Goal: Task Accomplishment & Management: Manage account settings

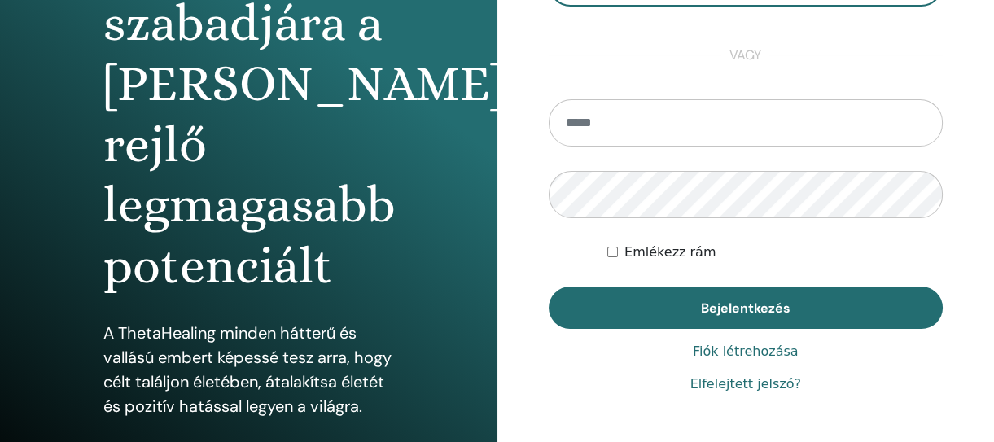
scroll to position [405, 0]
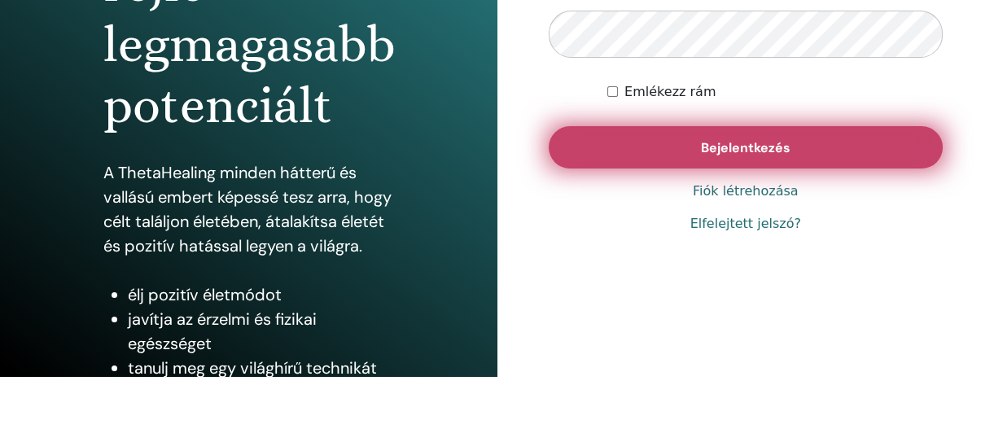
type input "**********"
click at [729, 149] on font "Bejelentkezés" at bounding box center [746, 147] width 90 height 17
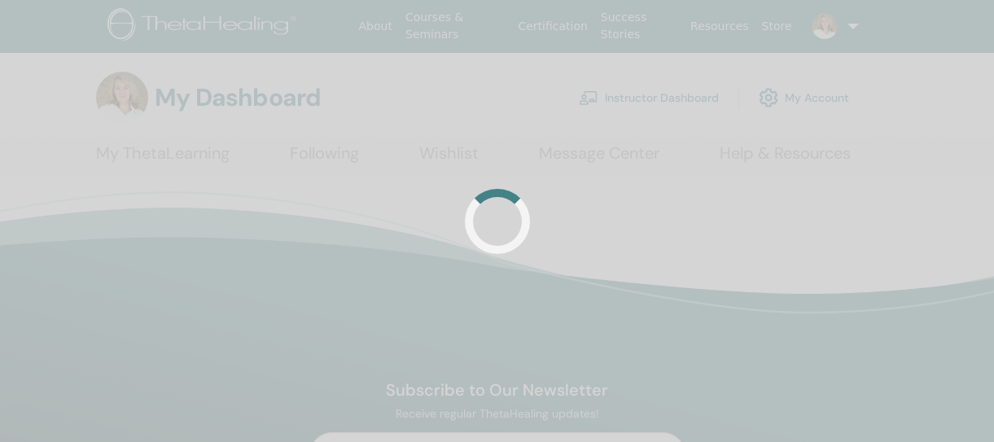
click at [657, 96] on link "Instructor Dashboard" at bounding box center [649, 98] width 140 height 36
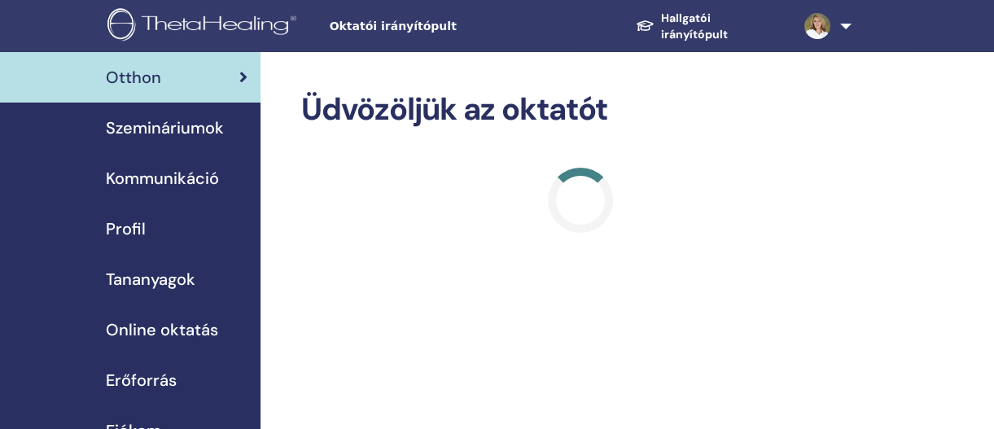
click at [148, 127] on font "Szemináriumok" at bounding box center [165, 127] width 118 height 21
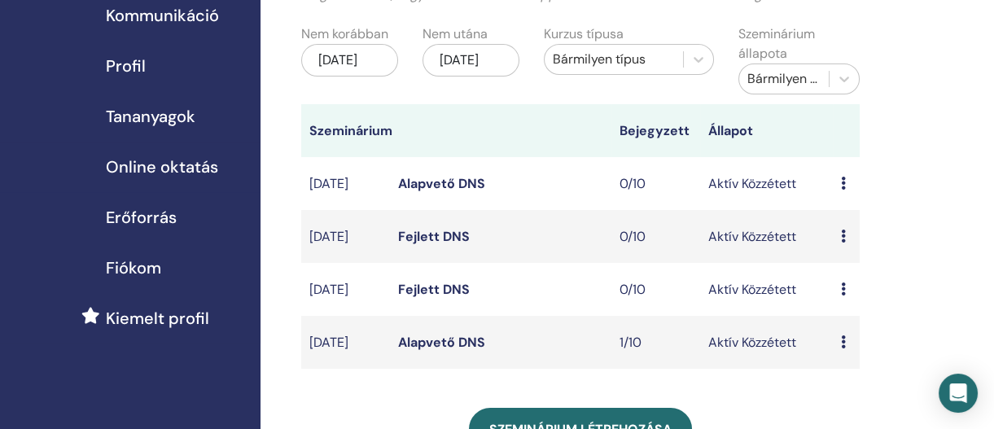
scroll to position [244, 0]
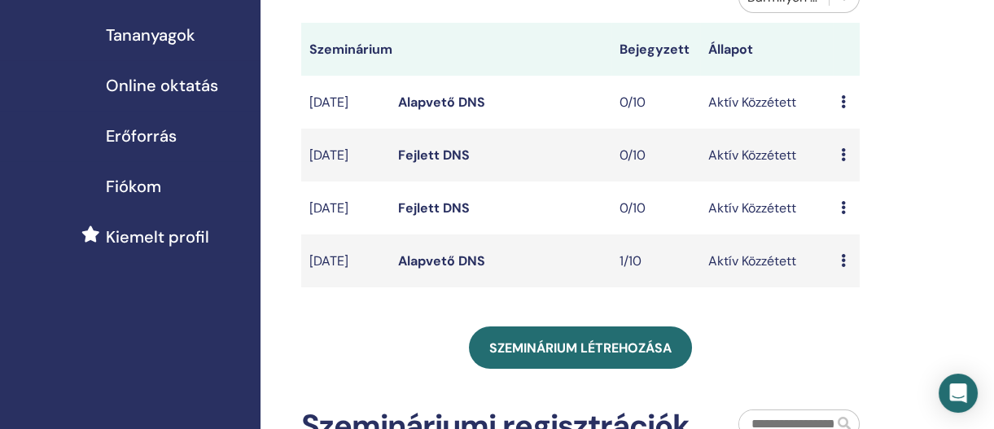
click at [841, 267] on icon at bounding box center [843, 260] width 5 height 13
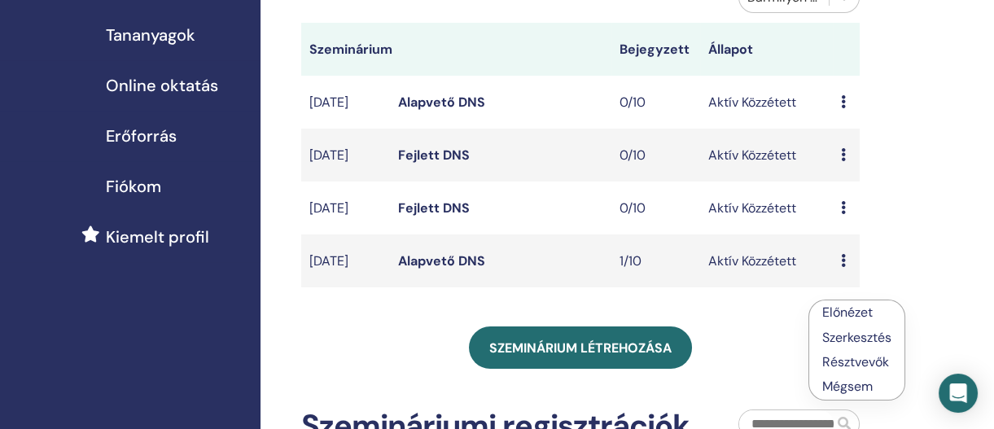
click at [419, 269] on font "Alapvető DNS" at bounding box center [441, 260] width 87 height 17
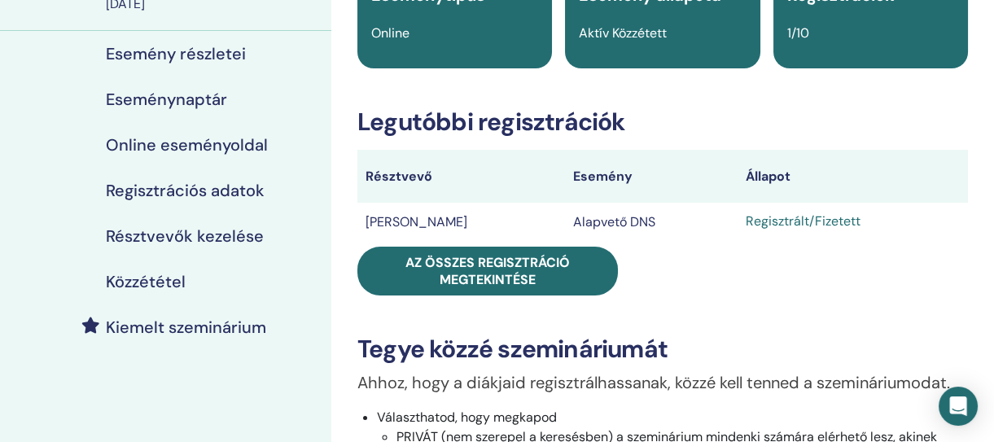
scroll to position [244, 0]
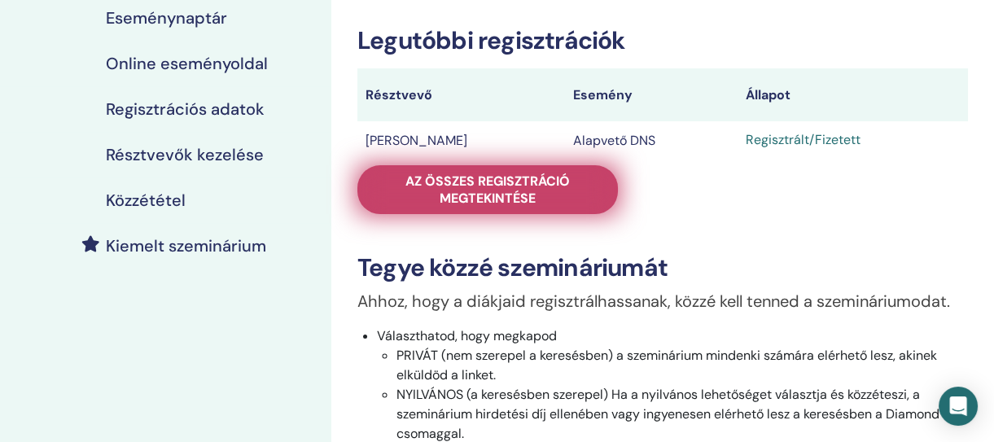
click at [464, 194] on font "Az összes regisztráció megtekintése" at bounding box center [487, 190] width 164 height 34
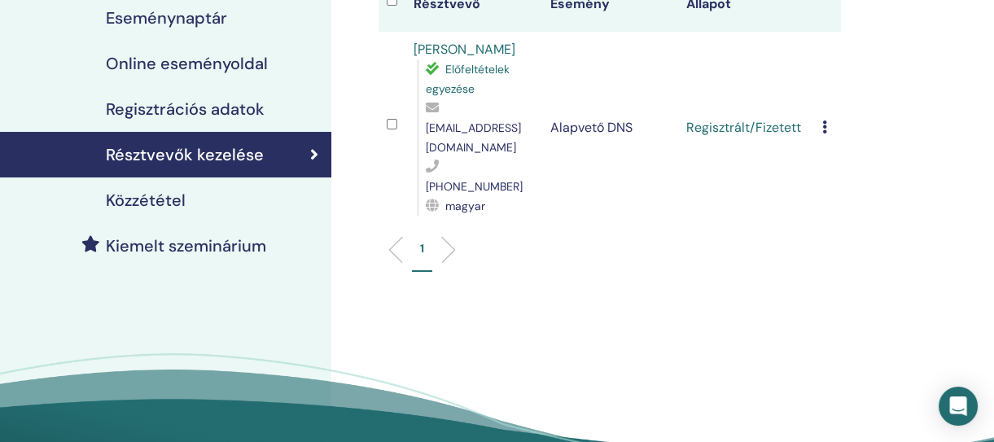
click at [824, 120] on icon at bounding box center [824, 126] width 5 height 13
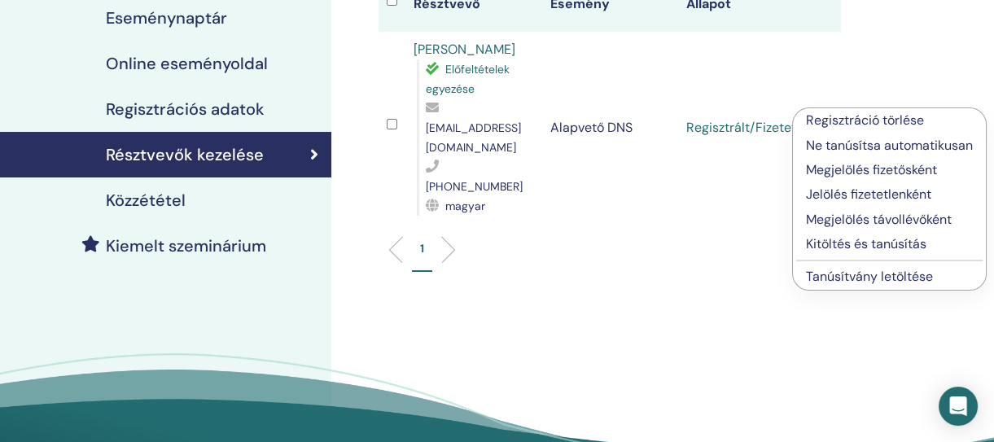
click at [878, 243] on font "Kitöltés és tanúsítás" at bounding box center [866, 243] width 120 height 17
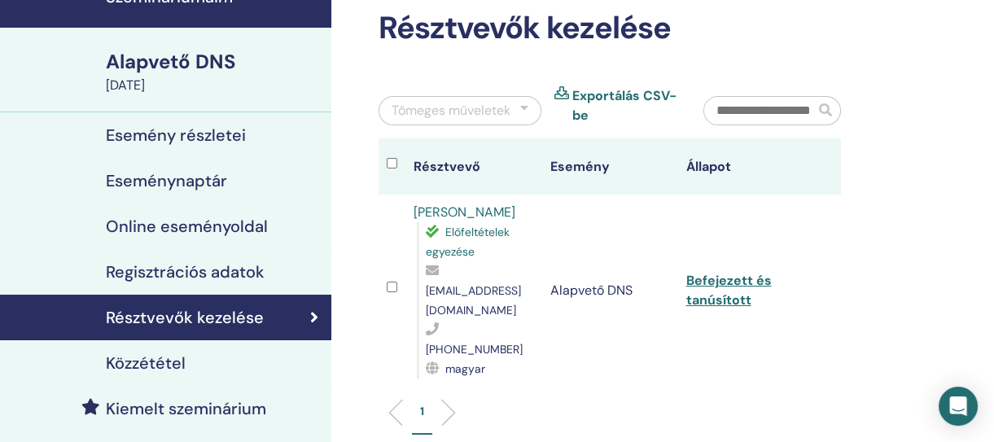
scroll to position [163, 0]
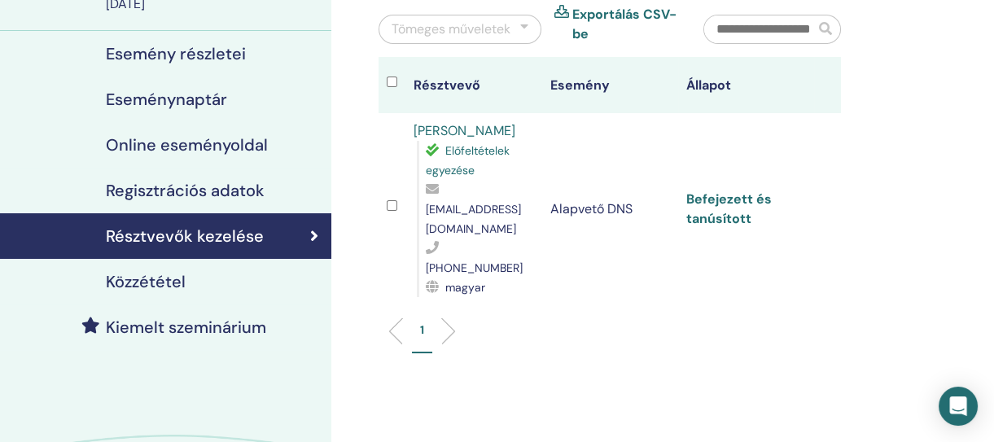
click at [712, 195] on font "Befejezett és tanúsított" at bounding box center [728, 209] width 85 height 37
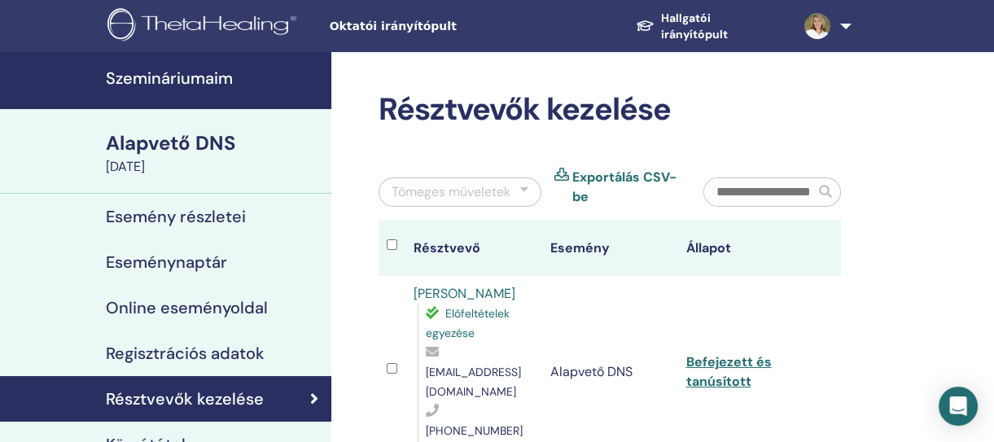
click at [212, 78] on font "Szemináriumaim" at bounding box center [169, 78] width 127 height 21
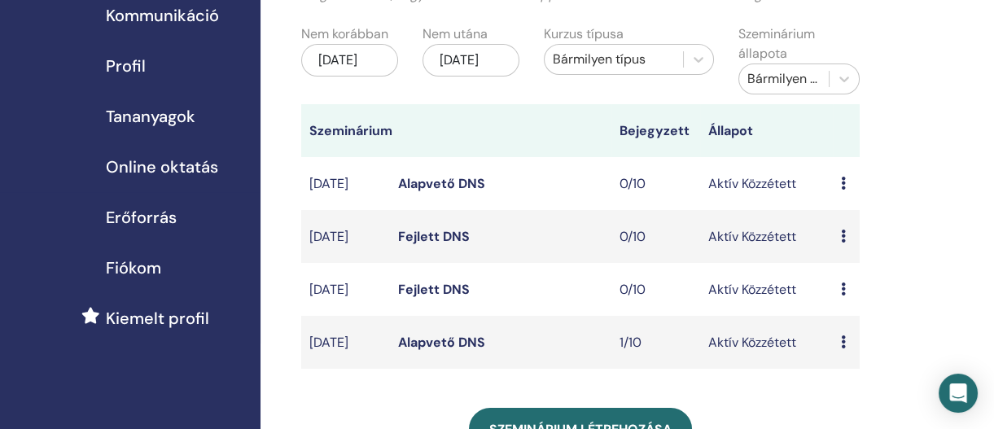
scroll to position [244, 0]
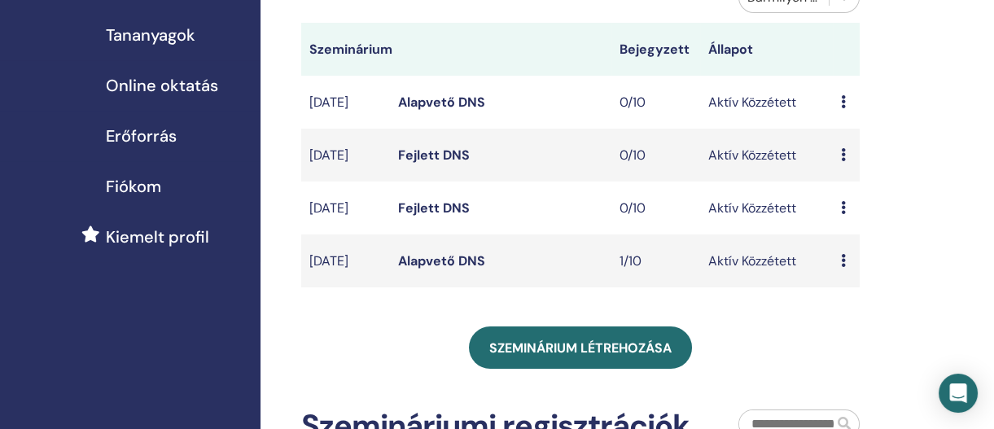
click at [846, 267] on icon at bounding box center [843, 260] width 5 height 13
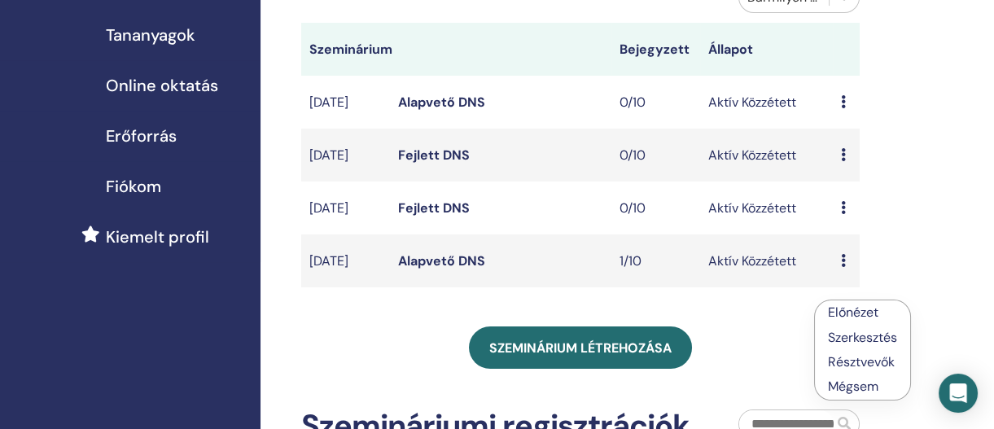
click at [903, 231] on div "Szemináriumaim Testreszabhatod a szűrőt, hogy a következő 3 hónapon túli szemin…" at bounding box center [634, 307] width 746 height 999
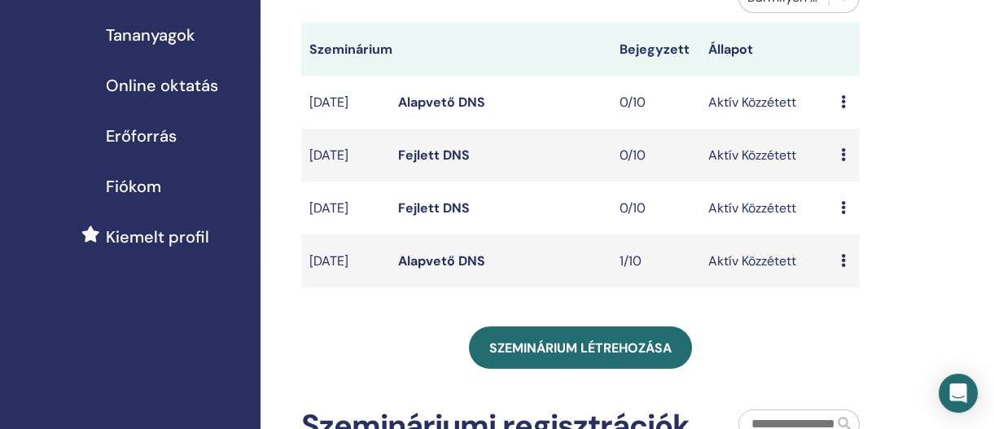
scroll to position [0, 0]
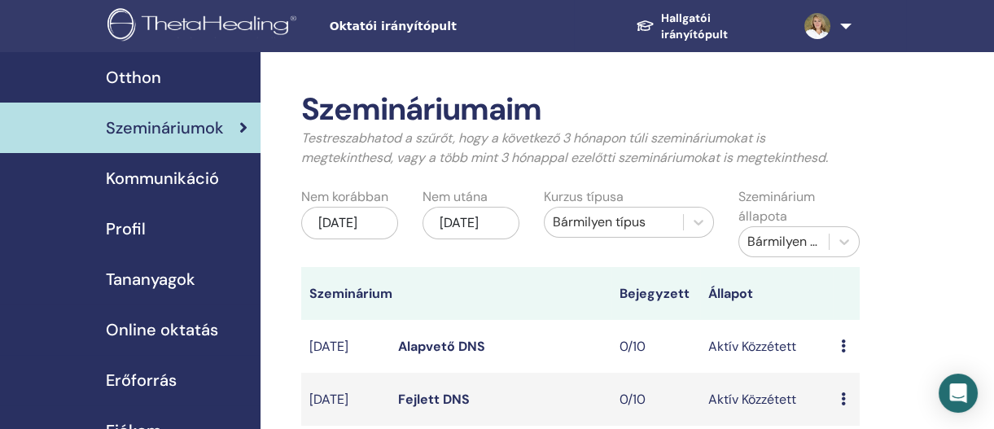
click at [846, 23] on link at bounding box center [824, 26] width 66 height 52
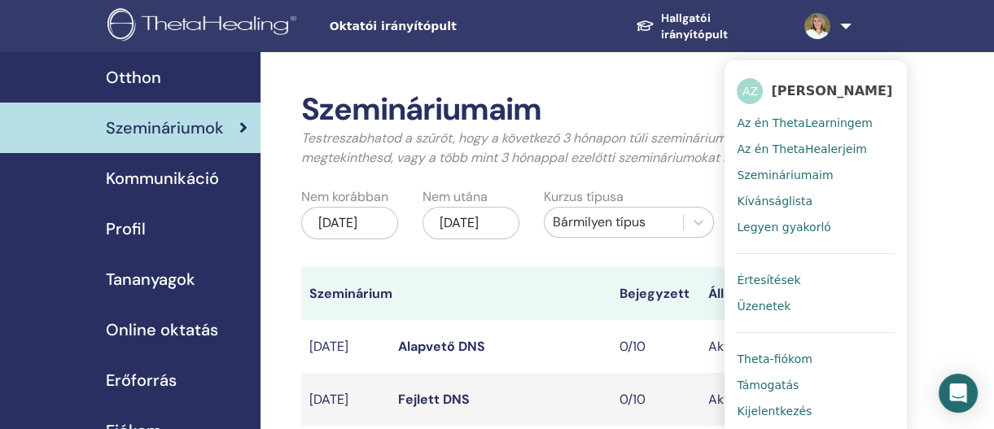
click at [773, 411] on font "Kijelentkezés" at bounding box center [774, 411] width 75 height 13
